Goal: Check status: Check status

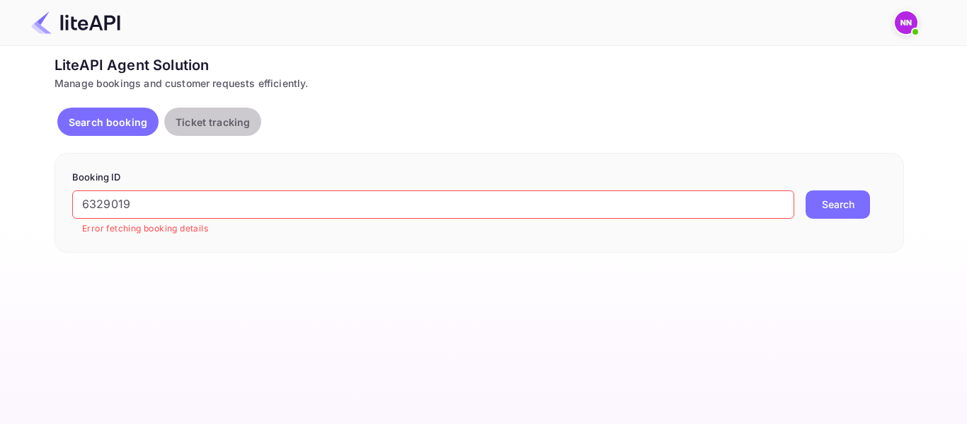
click at [188, 125] on p "Ticket tracking" at bounding box center [213, 122] width 74 height 15
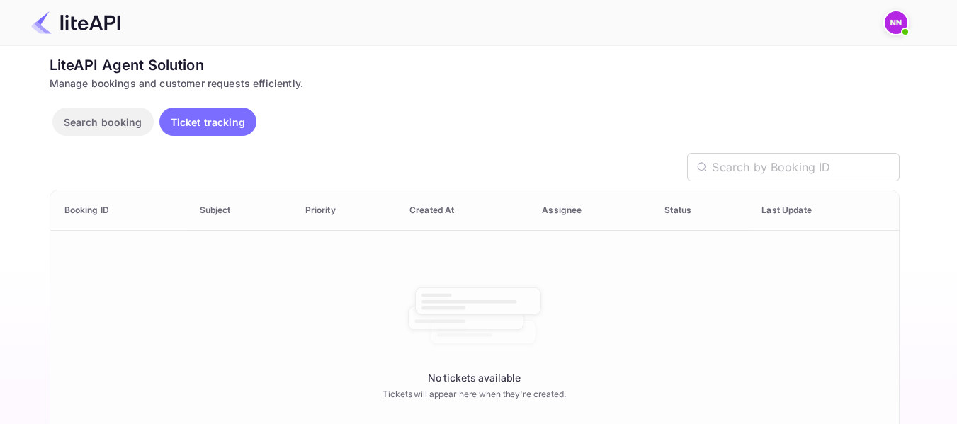
click at [111, 119] on p "Search booking" at bounding box center [103, 122] width 79 height 15
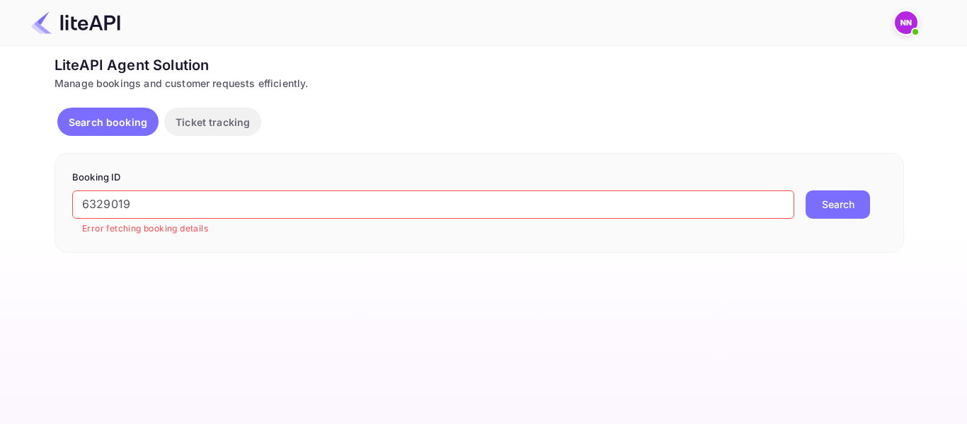
click at [117, 203] on input "6329019" at bounding box center [433, 205] width 722 height 28
paste input "841324"
click at [117, 203] on input "6329019" at bounding box center [433, 205] width 722 height 28
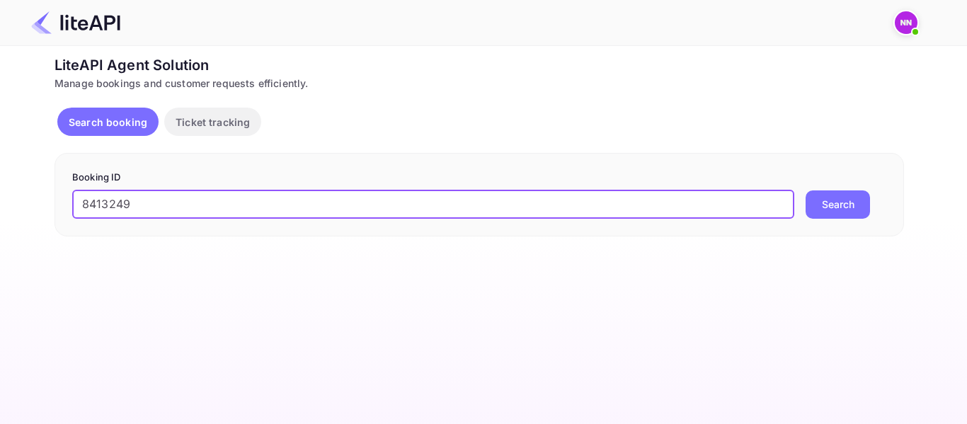
type input "8413249"
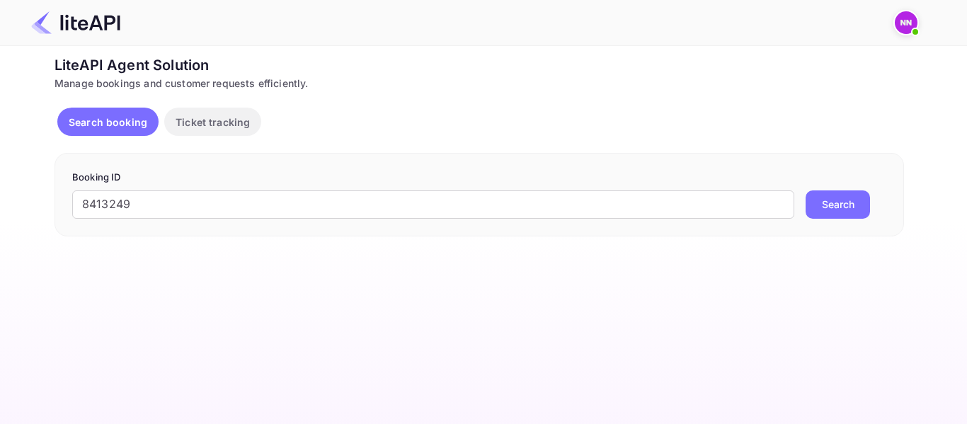
click at [862, 205] on button "Search" at bounding box center [838, 205] width 64 height 28
click at [910, 25] on img at bounding box center [906, 22] width 23 height 23
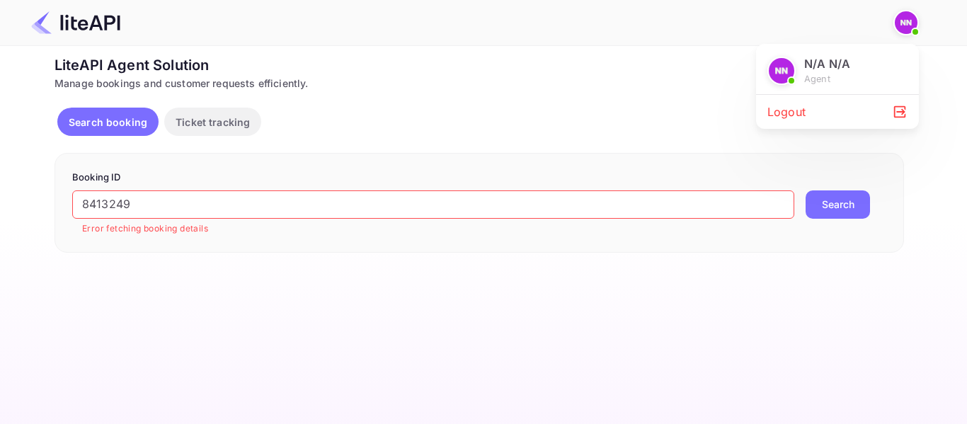
click at [809, 113] on div "Logout" at bounding box center [837, 112] width 163 height 34
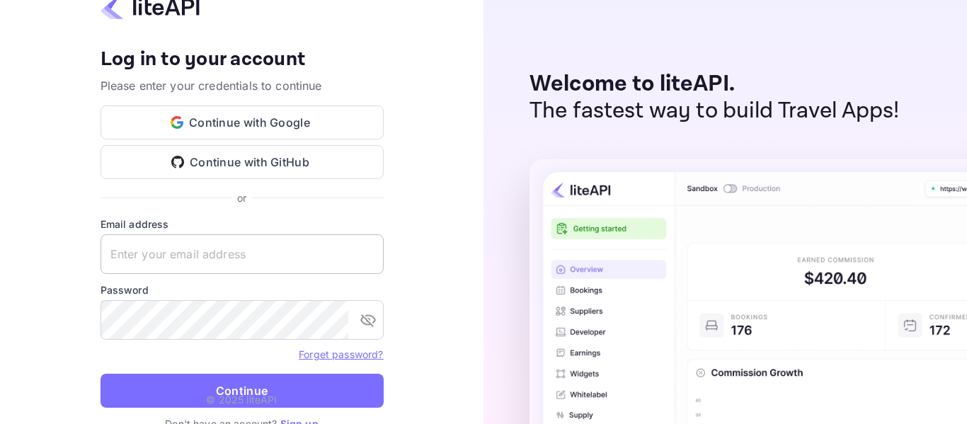
click at [323, 261] on input "text" at bounding box center [242, 254] width 283 height 40
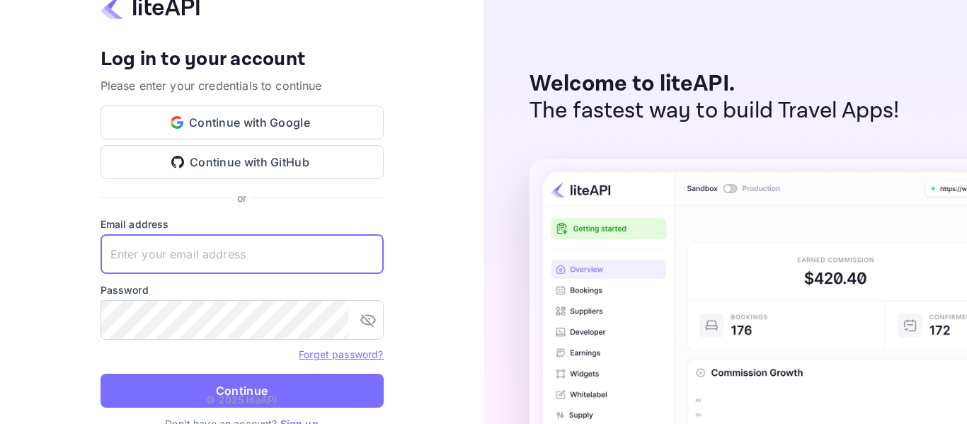
click at [368, 249] on input "text" at bounding box center [242, 254] width 283 height 40
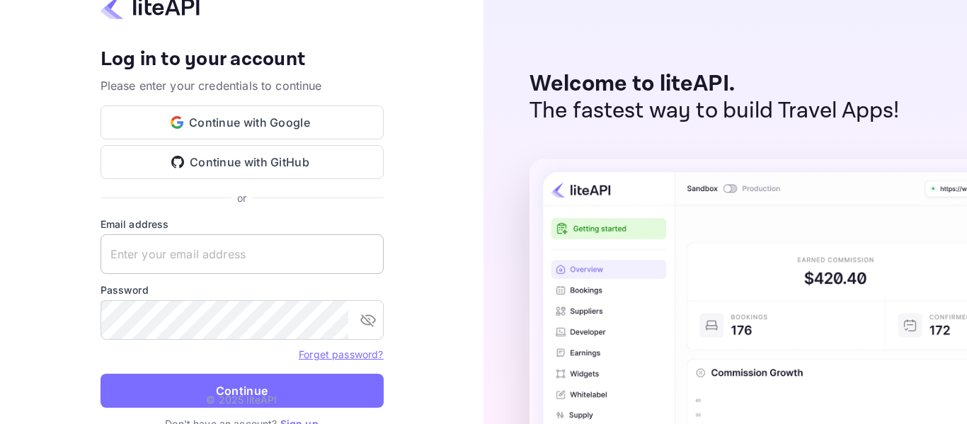
click at [365, 254] on keeper-lock "Open Keeper Popup" at bounding box center [365, 254] width 17 height 17
type input "password@tbo.com"
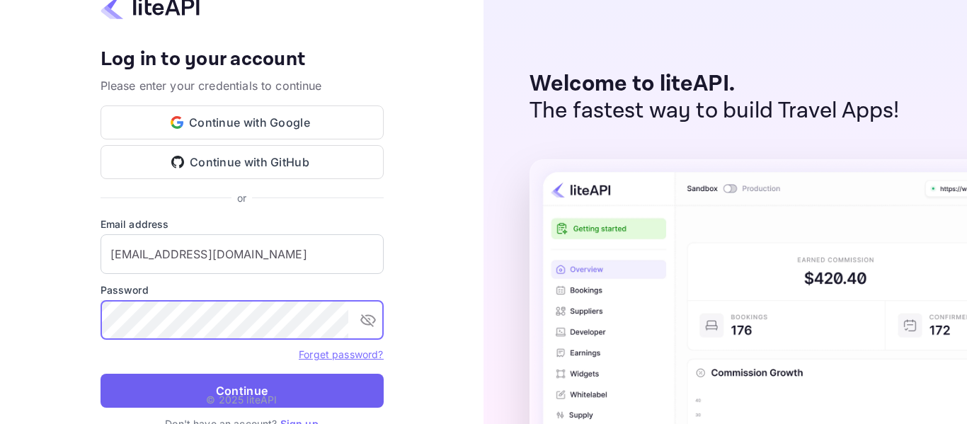
click at [261, 380] on button "Continue" at bounding box center [242, 391] width 283 height 34
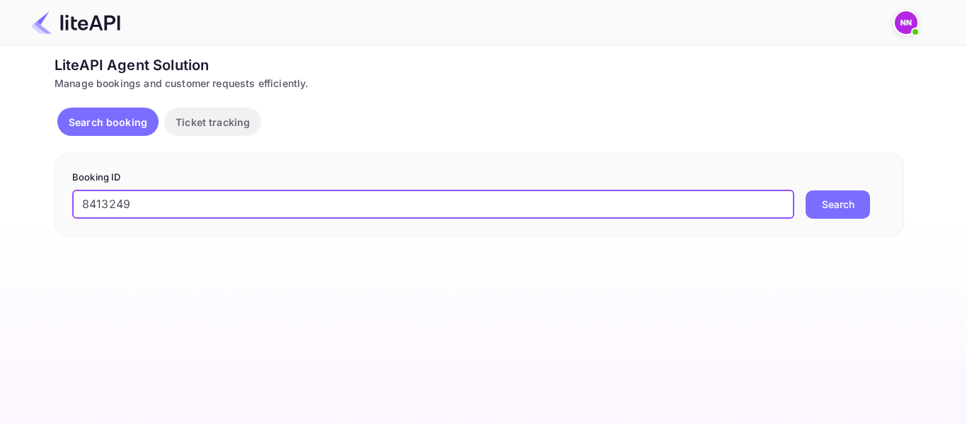
type input "8413249"
click at [839, 206] on button "Search" at bounding box center [838, 205] width 64 height 28
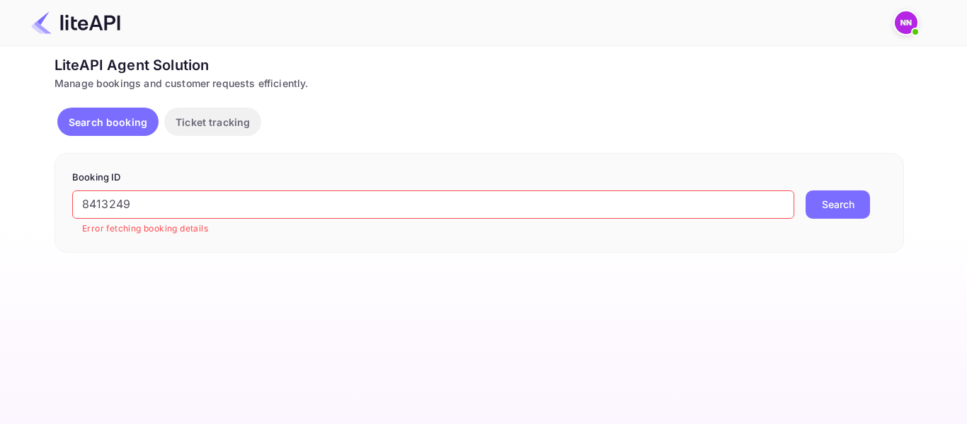
click at [904, 14] on img at bounding box center [906, 22] width 23 height 23
click at [778, 115] on div "Logout" at bounding box center [837, 112] width 163 height 34
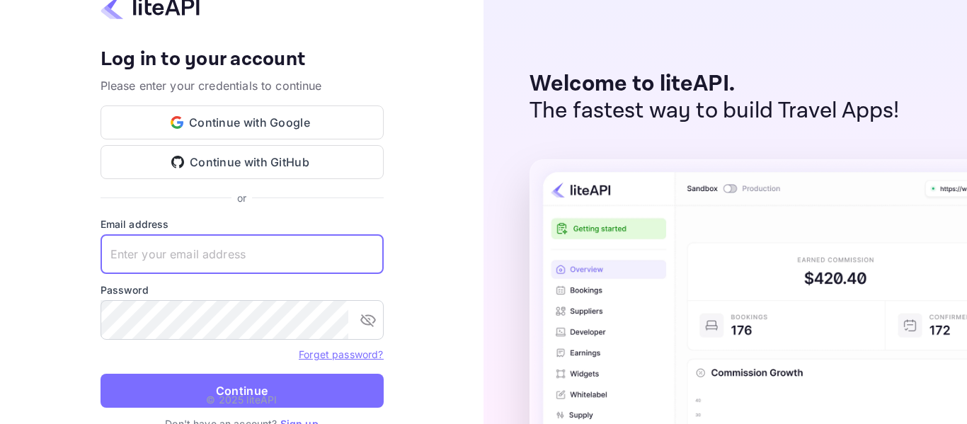
click at [347, 242] on input "text" at bounding box center [242, 254] width 283 height 40
click at [364, 261] on keeper-lock "Open Keeper Popup" at bounding box center [365, 254] width 17 height 17
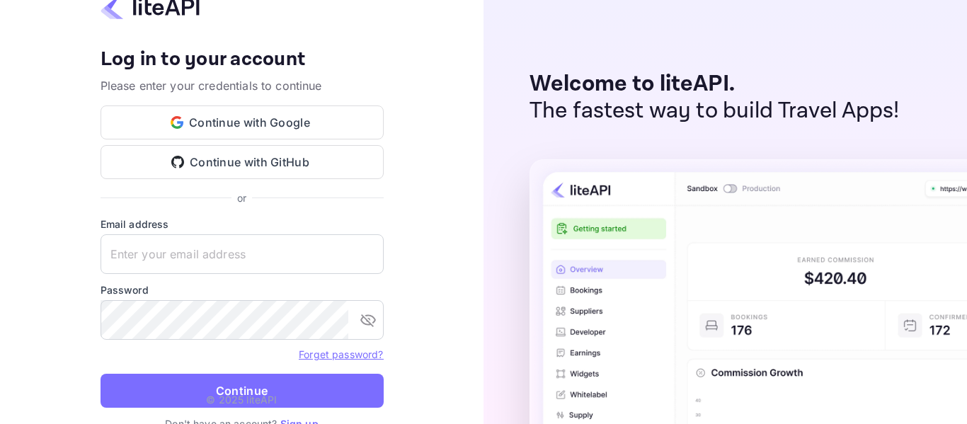
drag, startPoint x: 290, startPoint y: 281, endPoint x: 424, endPoint y: 159, distance: 181.0
click at [416, 263] on keeper-draggable-element at bounding box center [292, 368] width 246 height 210
type input "zen.abddin@tbo.com"
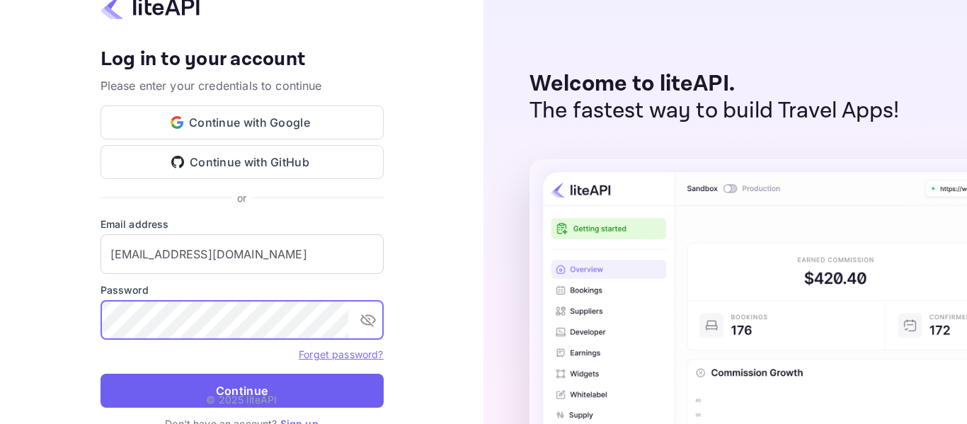
click at [246, 380] on button "Continue" at bounding box center [242, 391] width 283 height 34
